Goal: Information Seeking & Learning: Understand process/instructions

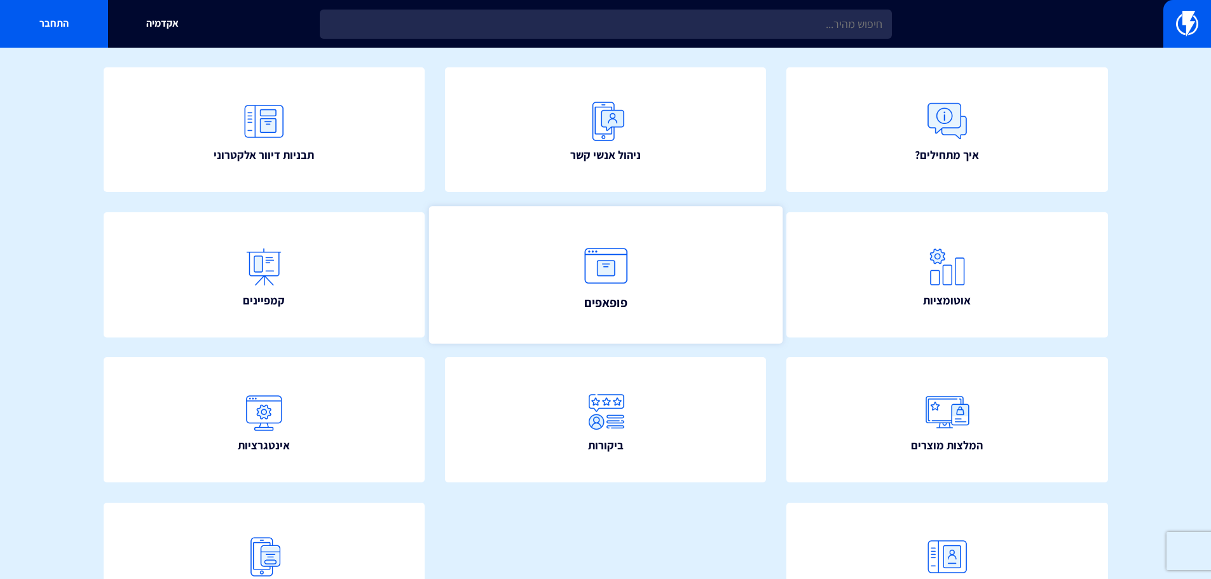
scroll to position [127, 0]
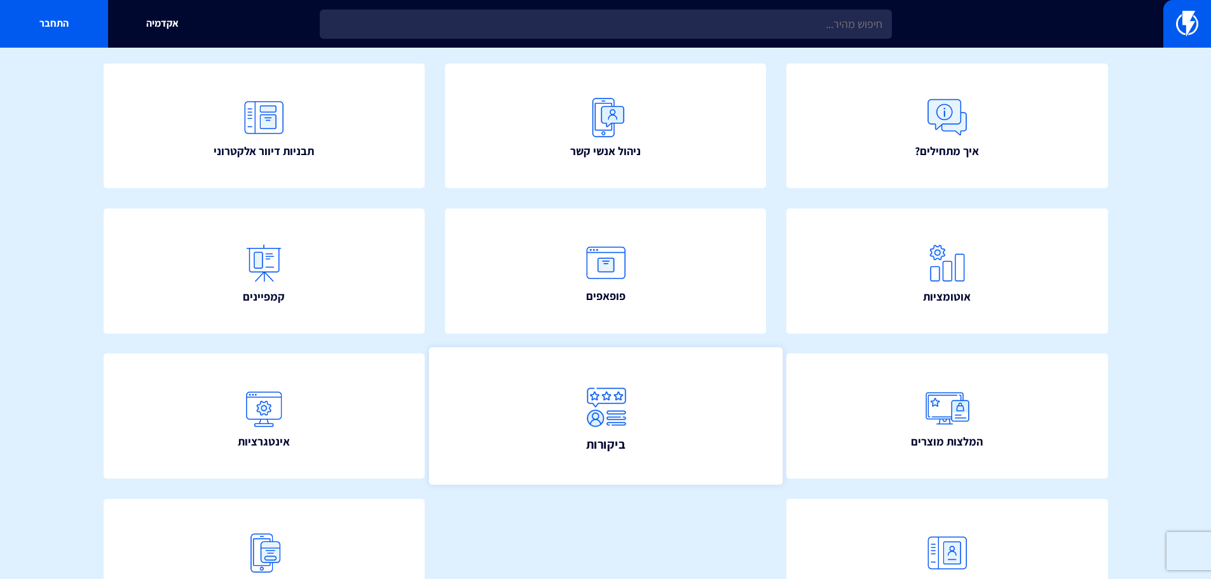
click at [614, 442] on span "ביקורות" at bounding box center [605, 444] width 39 height 18
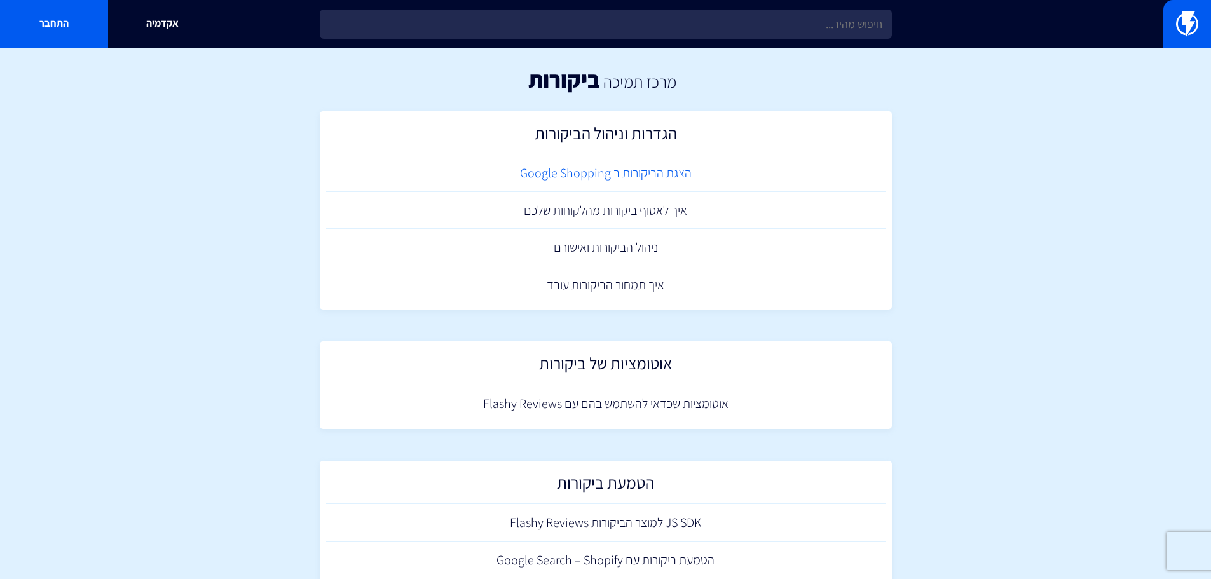
click at [674, 173] on link "הצגת הביקורות ב Google Shopping" at bounding box center [605, 172] width 559 height 37
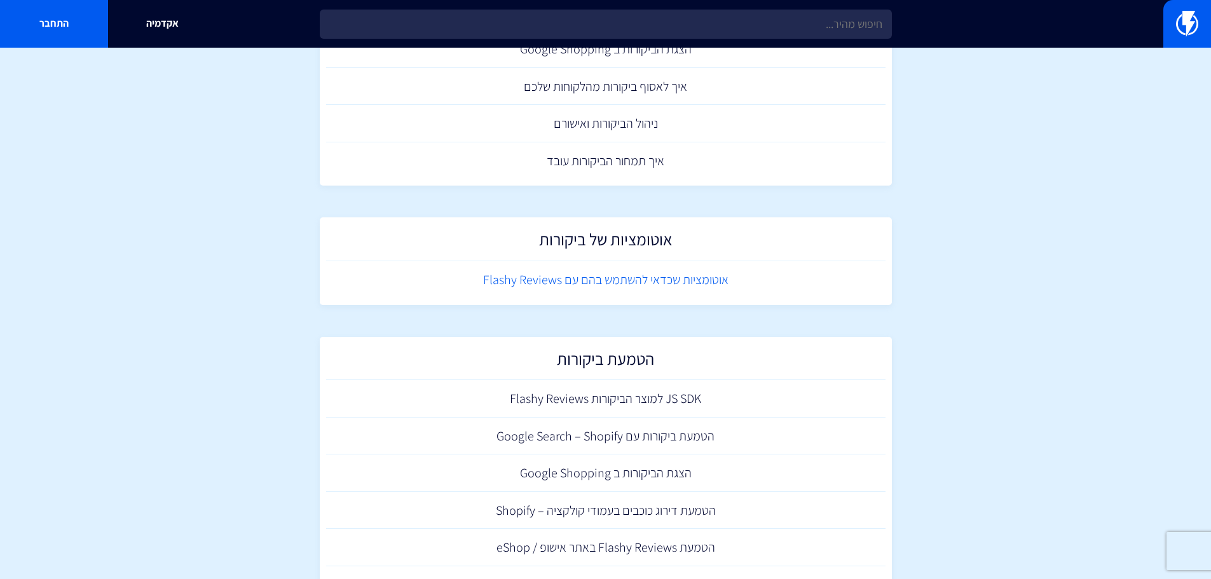
scroll to position [127, 0]
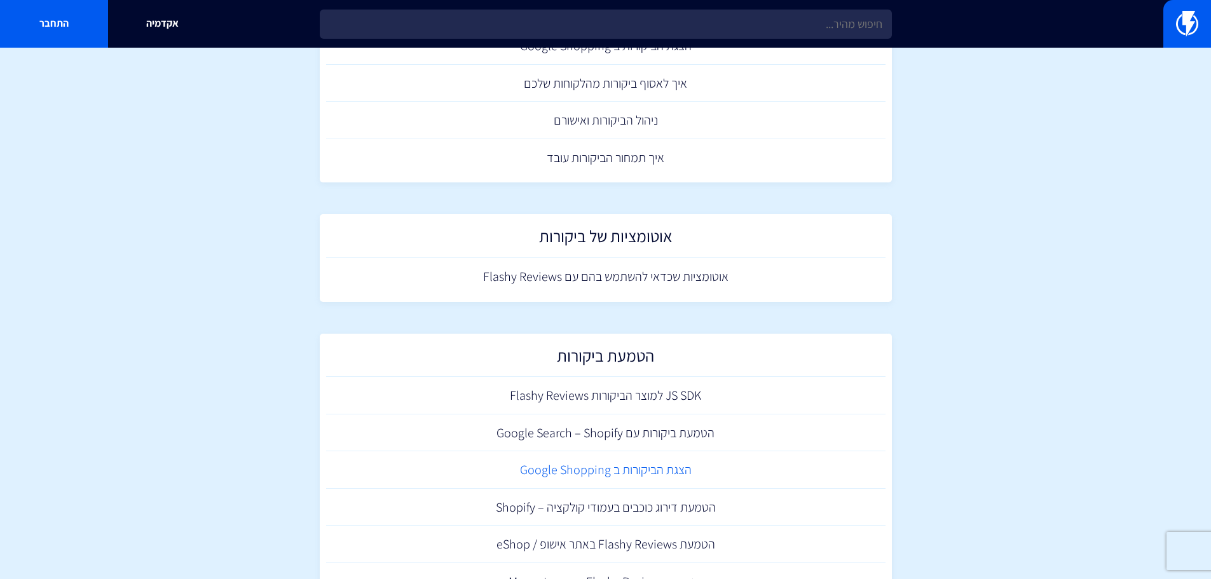
click at [664, 475] on link "הצגת הביקורות ב Google Shopping" at bounding box center [605, 469] width 559 height 37
